Goal: Task Accomplishment & Management: Manage account settings

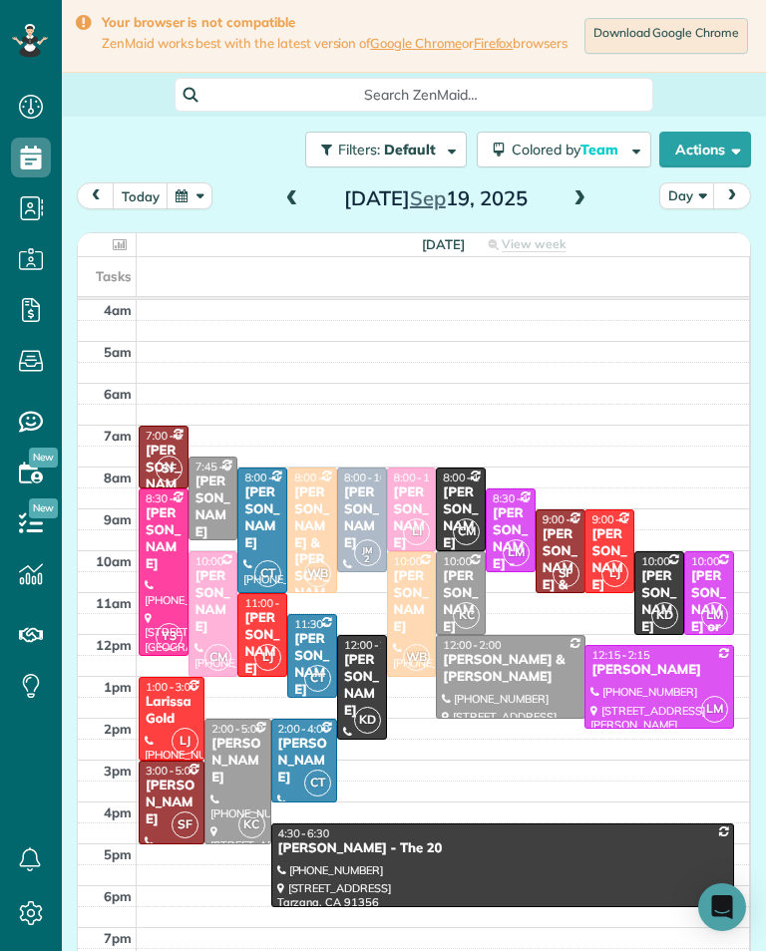
scroll to position [46, 0]
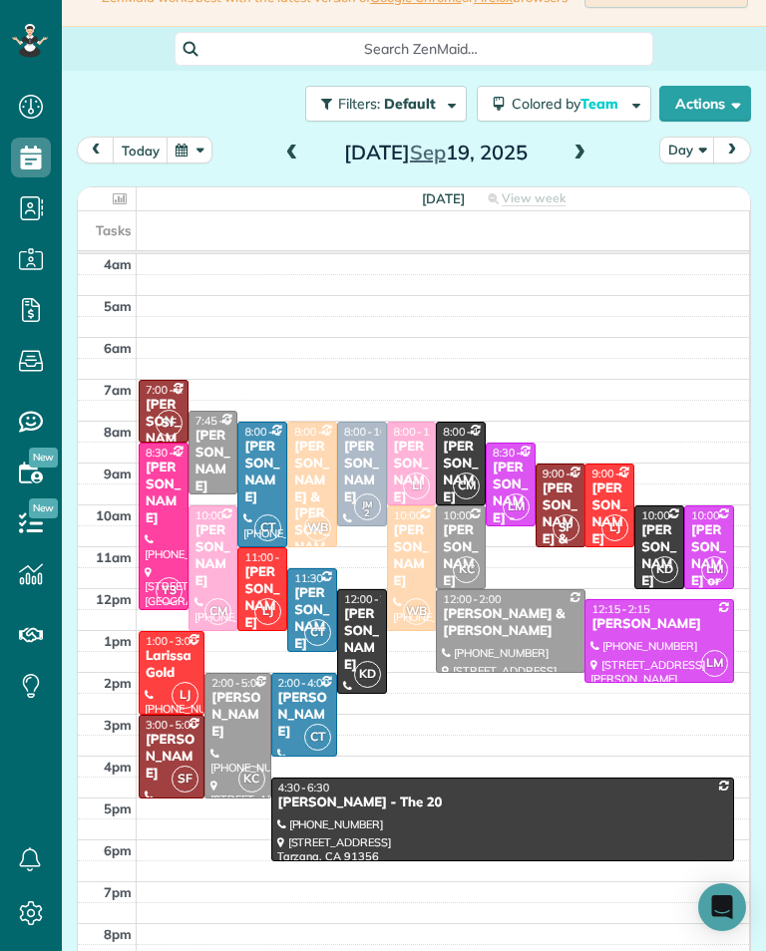
click at [371, 639] on div "Daina Hogg" at bounding box center [362, 640] width 38 height 68
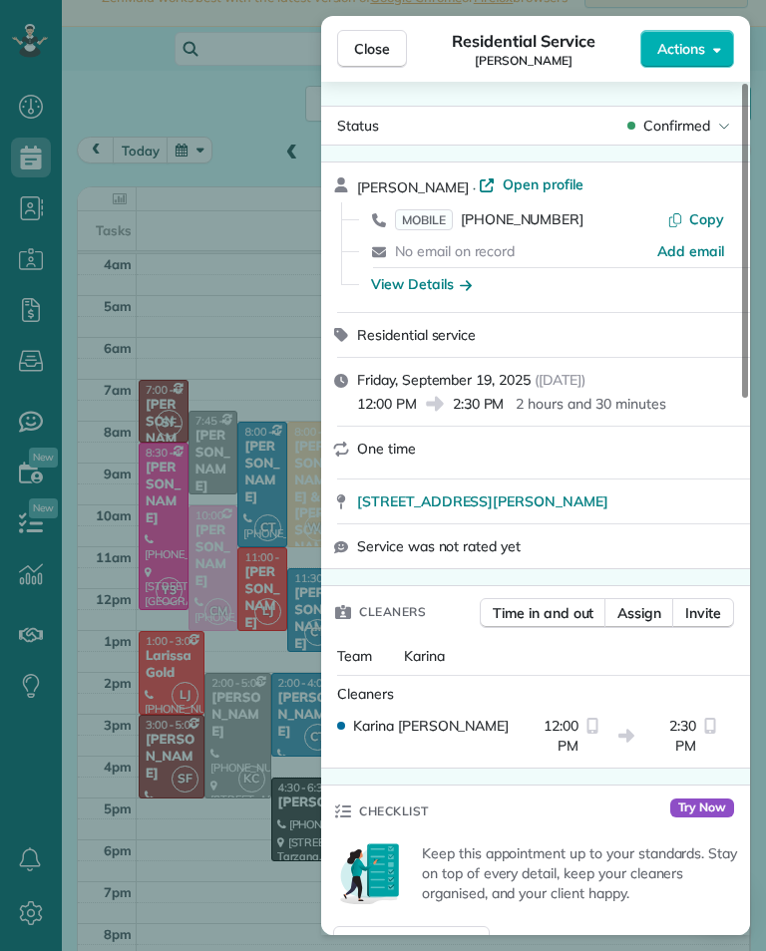
click at [430, 229] on span "MOBILE" at bounding box center [424, 219] width 58 height 21
click at [253, 178] on div "Close Residential Service Daina Hogg Actions Status Confirmed Daina Hogg · Open…" at bounding box center [383, 475] width 766 height 951
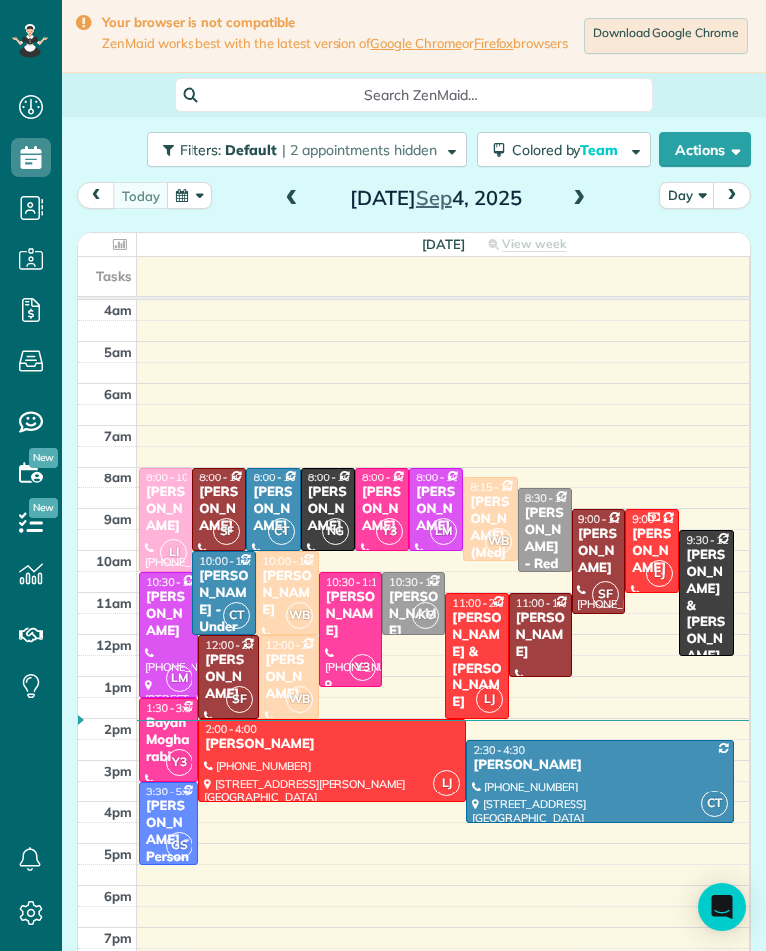
scroll to position [9, 9]
click at [193, 205] on button "button" at bounding box center [189, 195] width 46 height 27
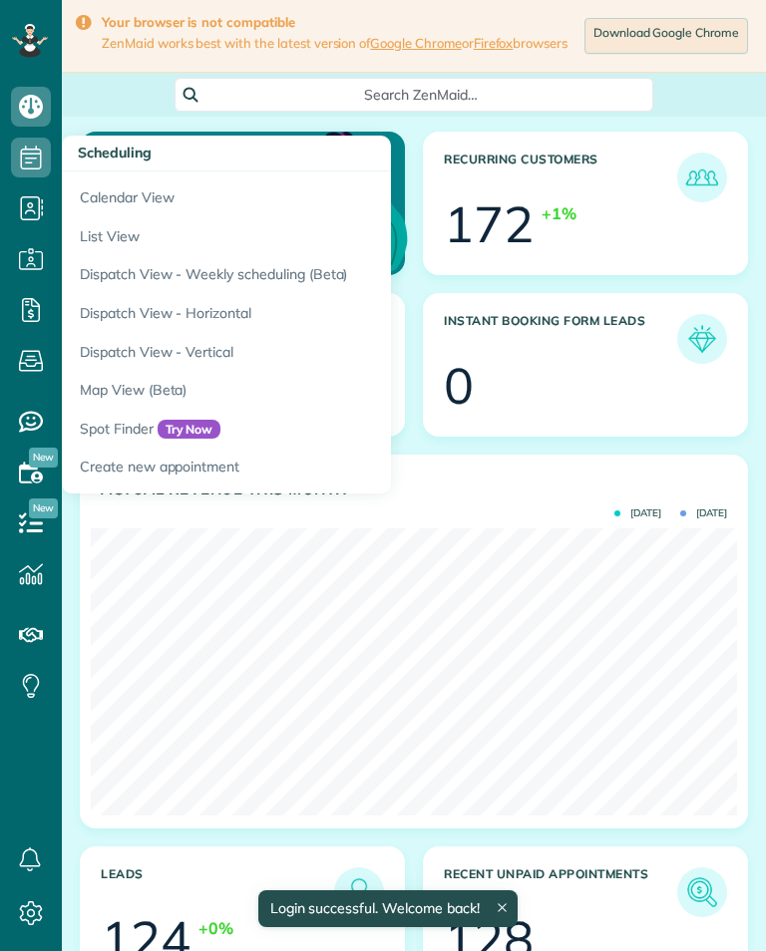
scroll to position [287, 646]
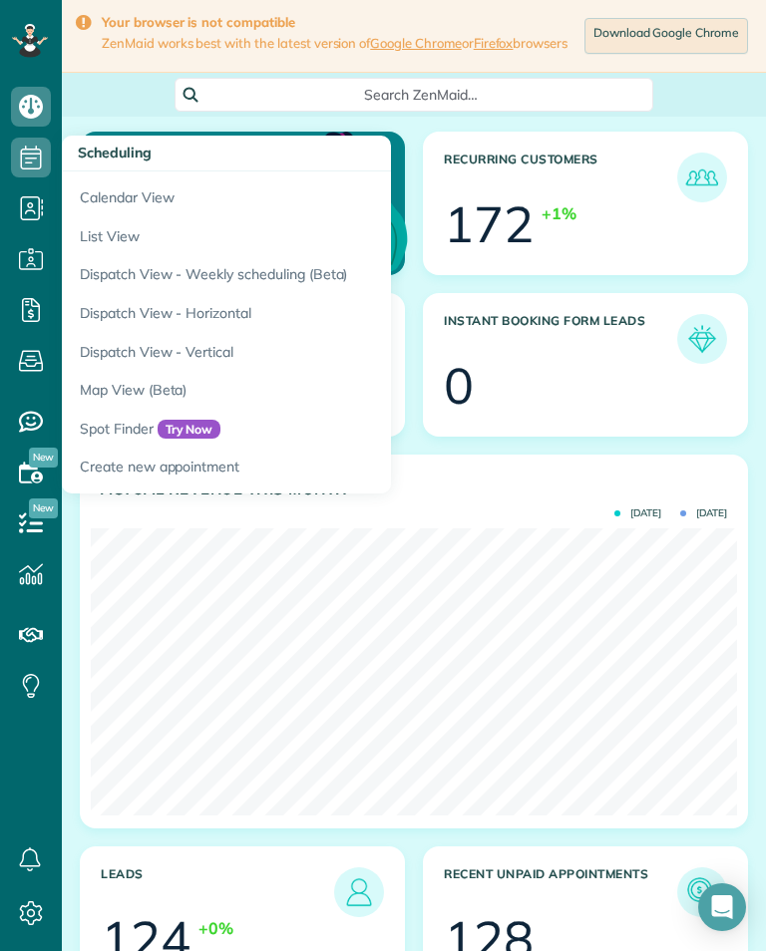
click at [30, 170] on icon at bounding box center [31, 158] width 40 height 40
click at [109, 183] on link "Calendar View" at bounding box center [311, 194] width 498 height 46
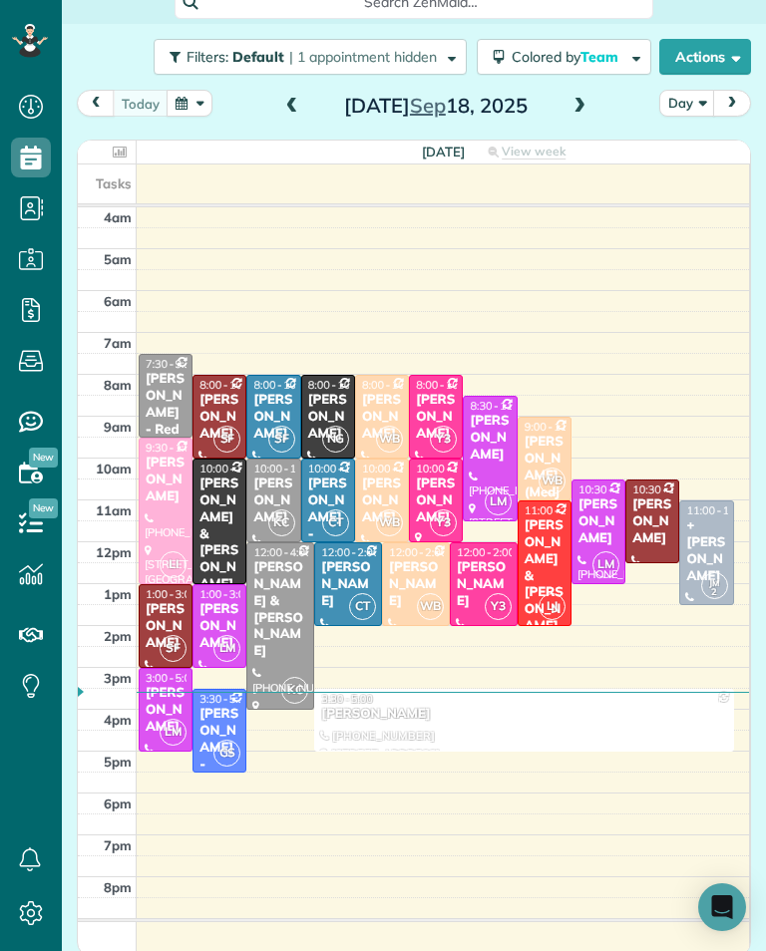
scroll to position [94, 0]
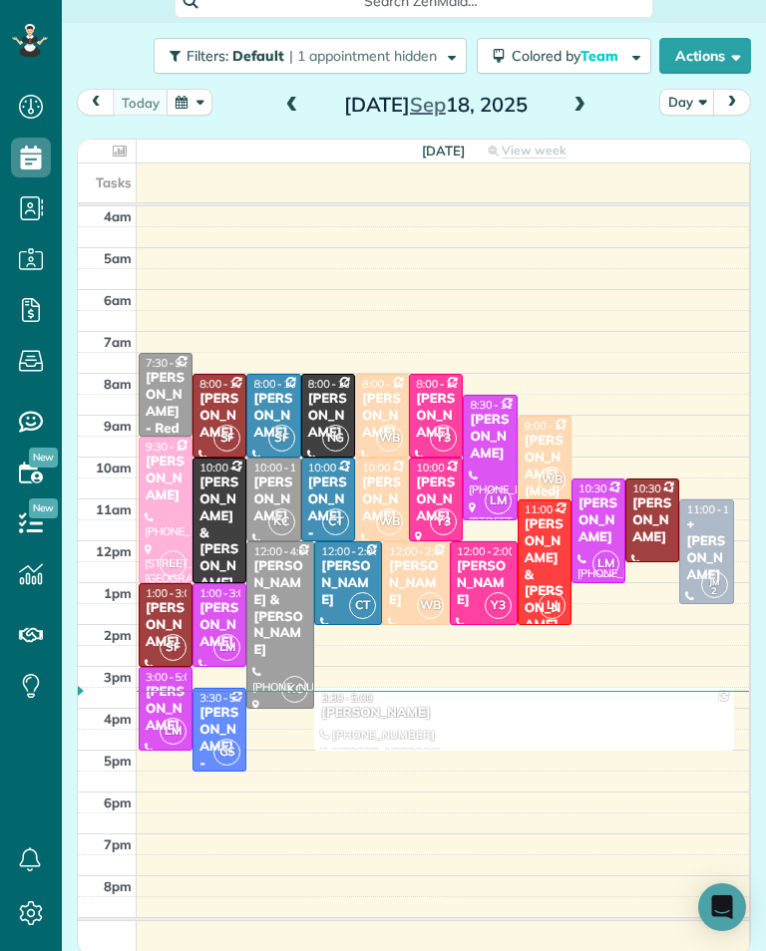
click at [165, 685] on div "Asher Yousif" at bounding box center [166, 709] width 42 height 51
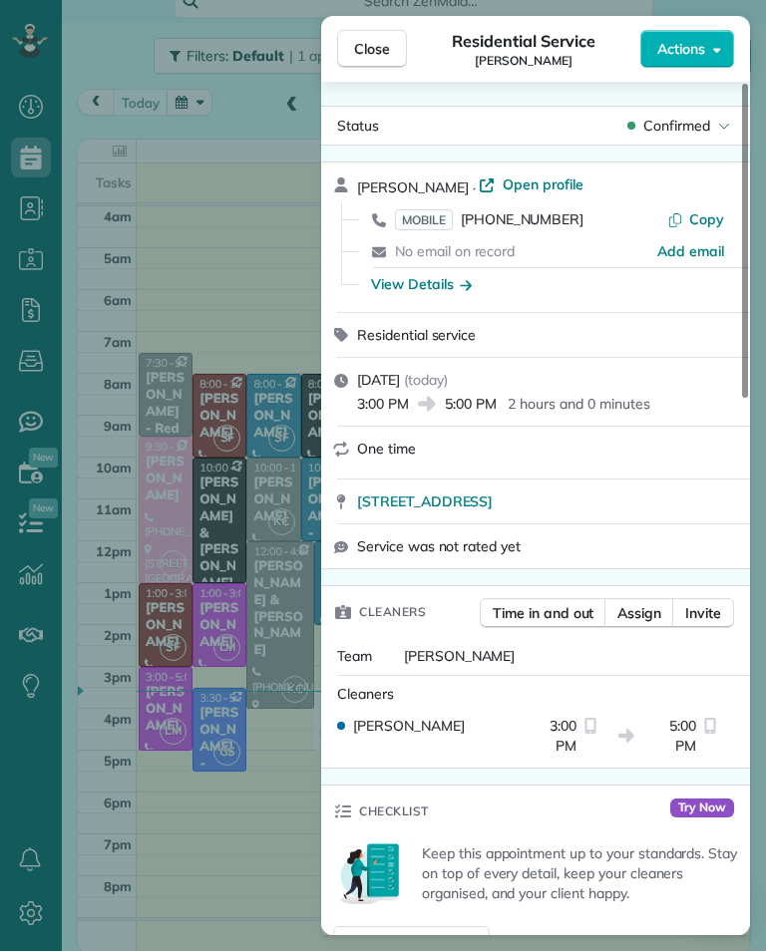
click at [439, 216] on span "MOBILE" at bounding box center [424, 219] width 58 height 21
click at [222, 818] on div "Close Residential Service Asher Yousif Actions Status Confirmed Asher Yousif · …" at bounding box center [383, 475] width 766 height 951
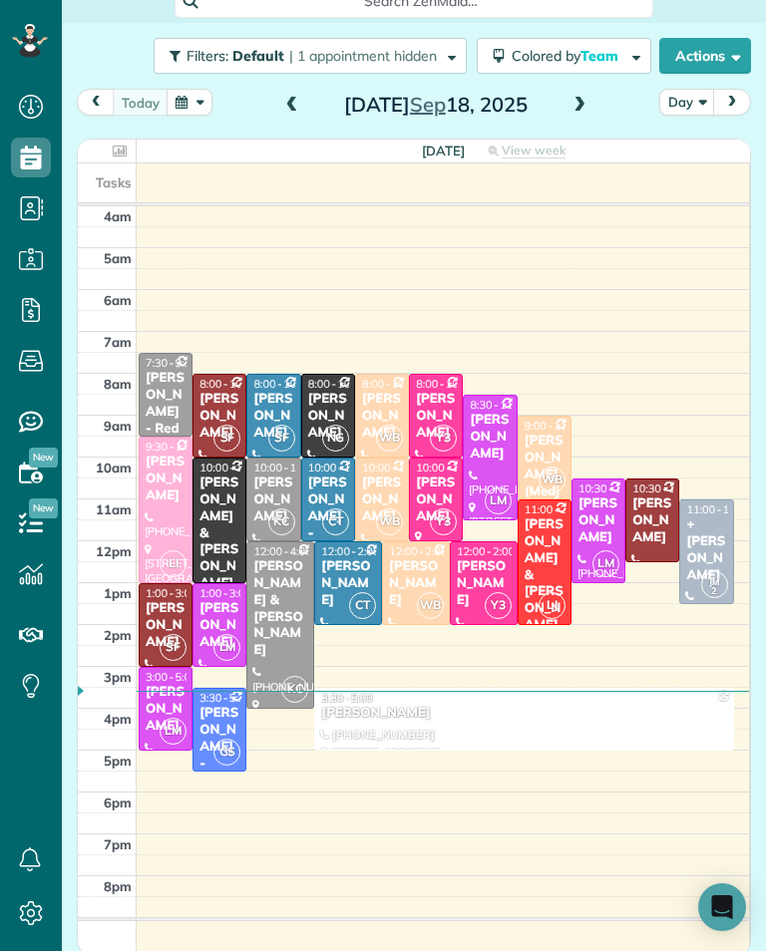
click at [213, 713] on div "[PERSON_NAME] - Personal Resource Investment" at bounding box center [219, 789] width 42 height 168
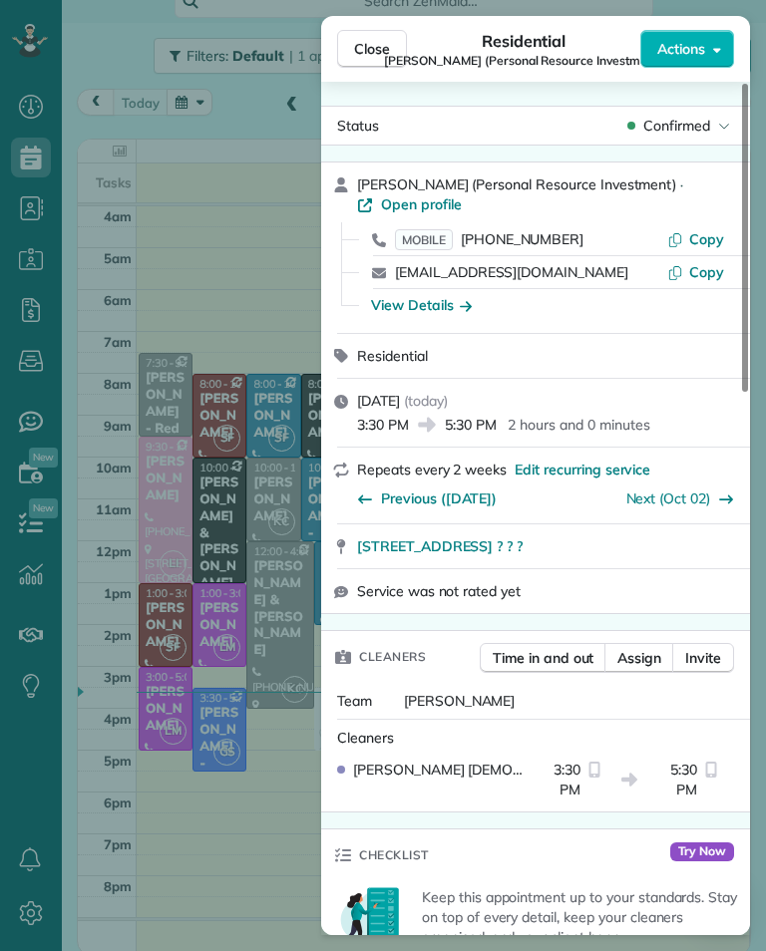
scroll to position [982, 62]
click at [206, 836] on div "Close Residential Diane Vanamon (Personal Resource Investment) Actions Status C…" at bounding box center [383, 475] width 766 height 951
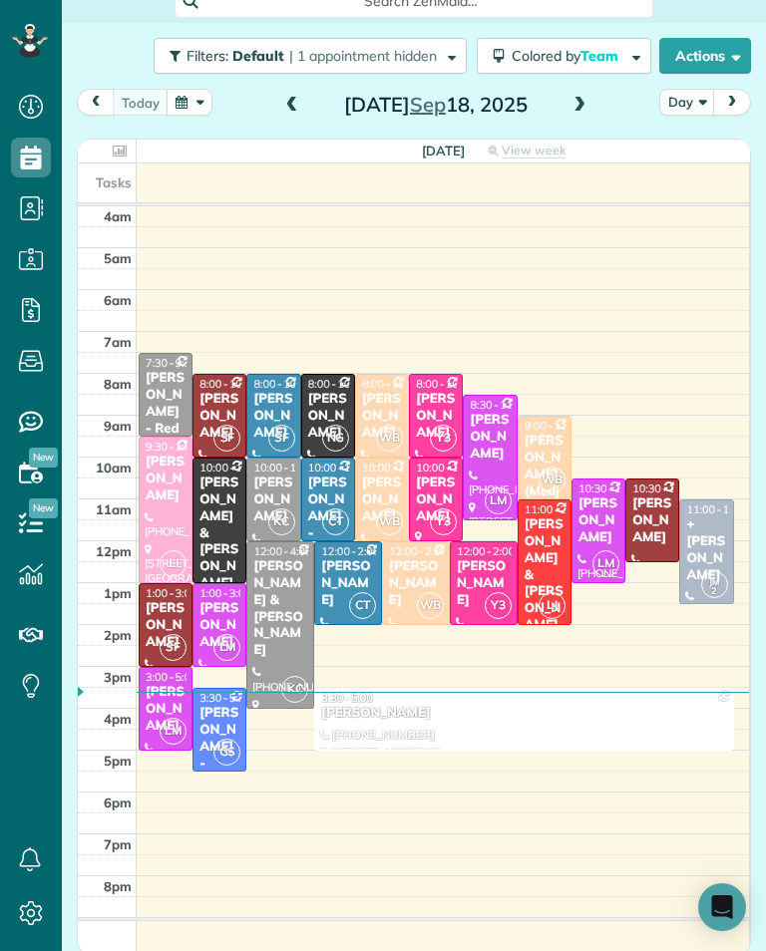
click at [467, 714] on div "[PERSON_NAME]" at bounding box center [523, 713] width 407 height 17
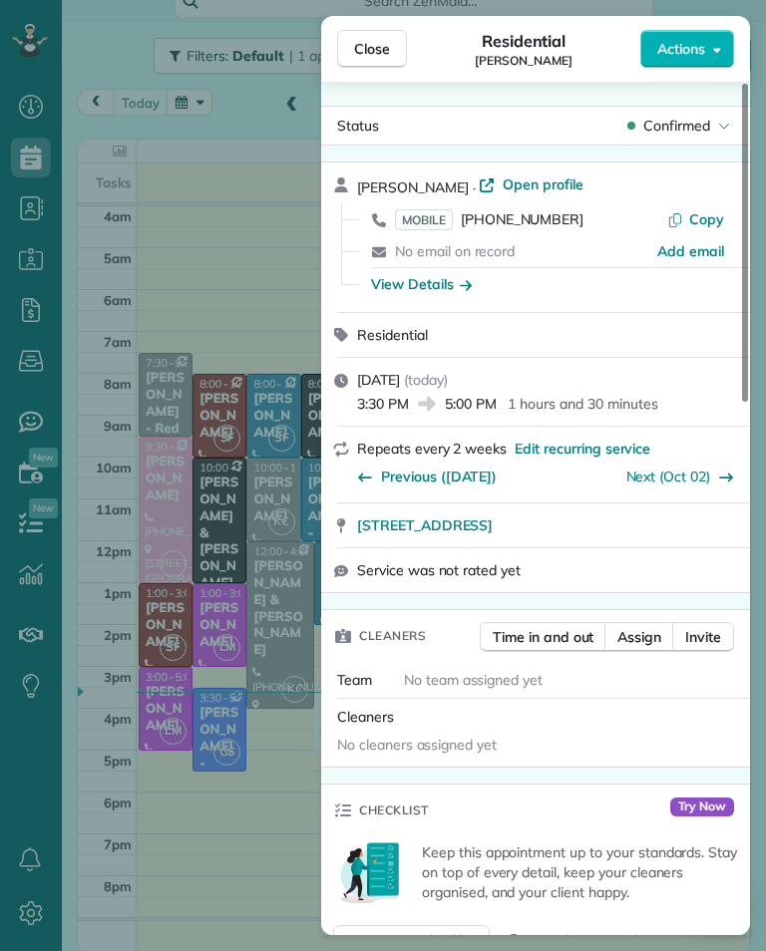
click at [415, 222] on span "MOBILE" at bounding box center [424, 219] width 58 height 21
click at [255, 841] on div "Close Residential magali beigi Actions Status Confirmed magali beigi · Open pro…" at bounding box center [383, 475] width 766 height 951
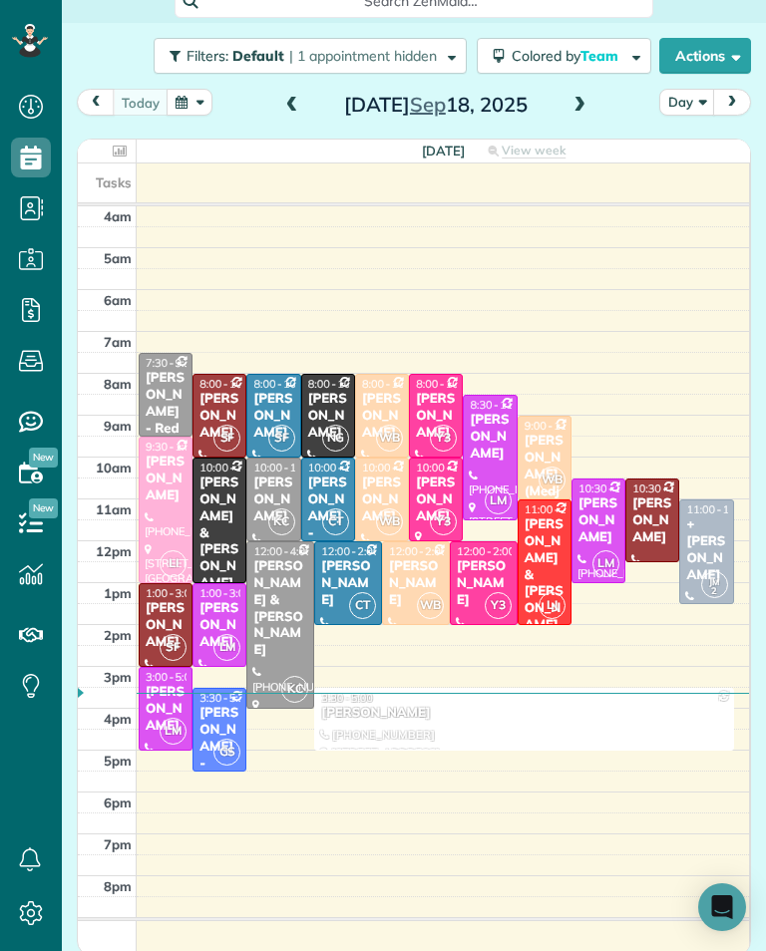
scroll to position [982, 62]
